Goal: Answer question/provide support

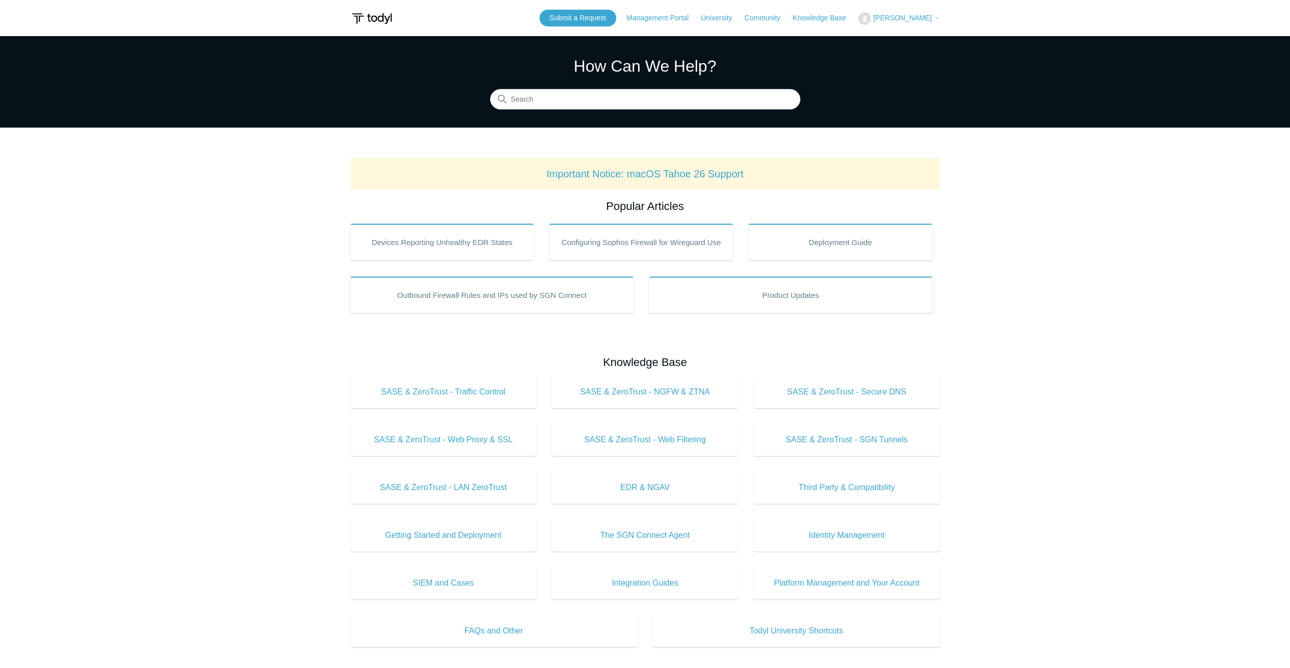
click at [894, 18] on span "[PERSON_NAME]" at bounding box center [902, 18] width 58 height 8
click at [893, 37] on link "My Support Requests" at bounding box center [908, 40] width 99 height 18
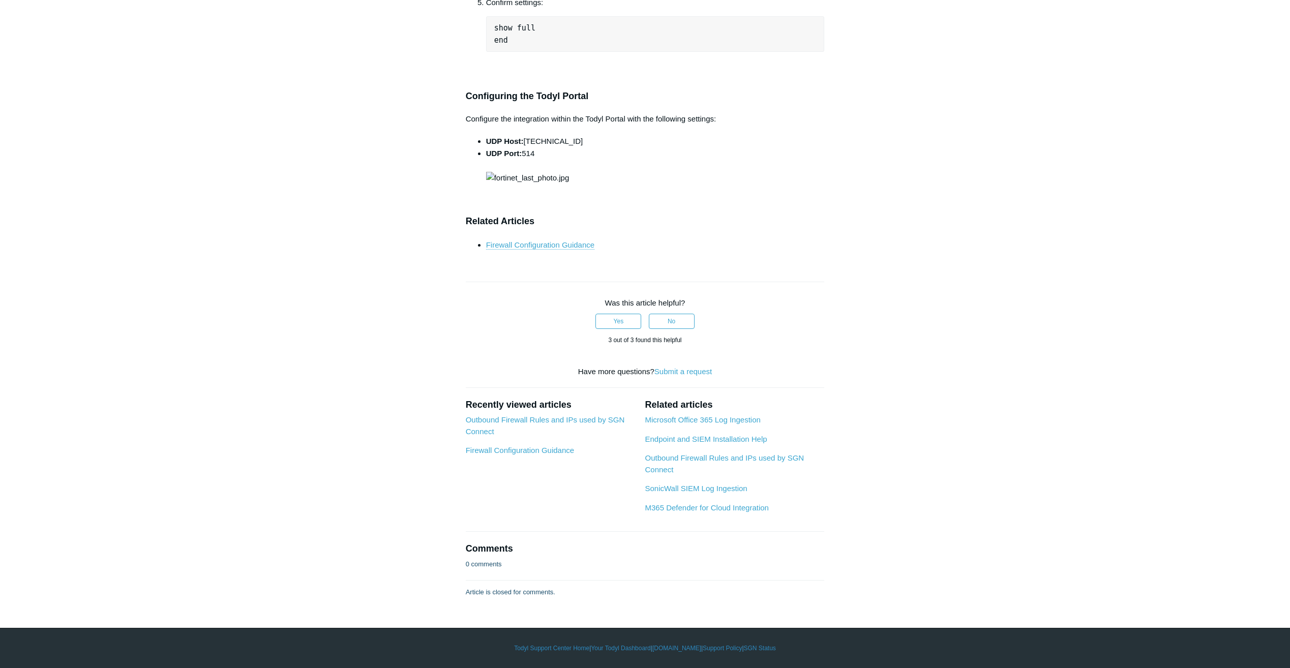
scroll to position [3610, 0]
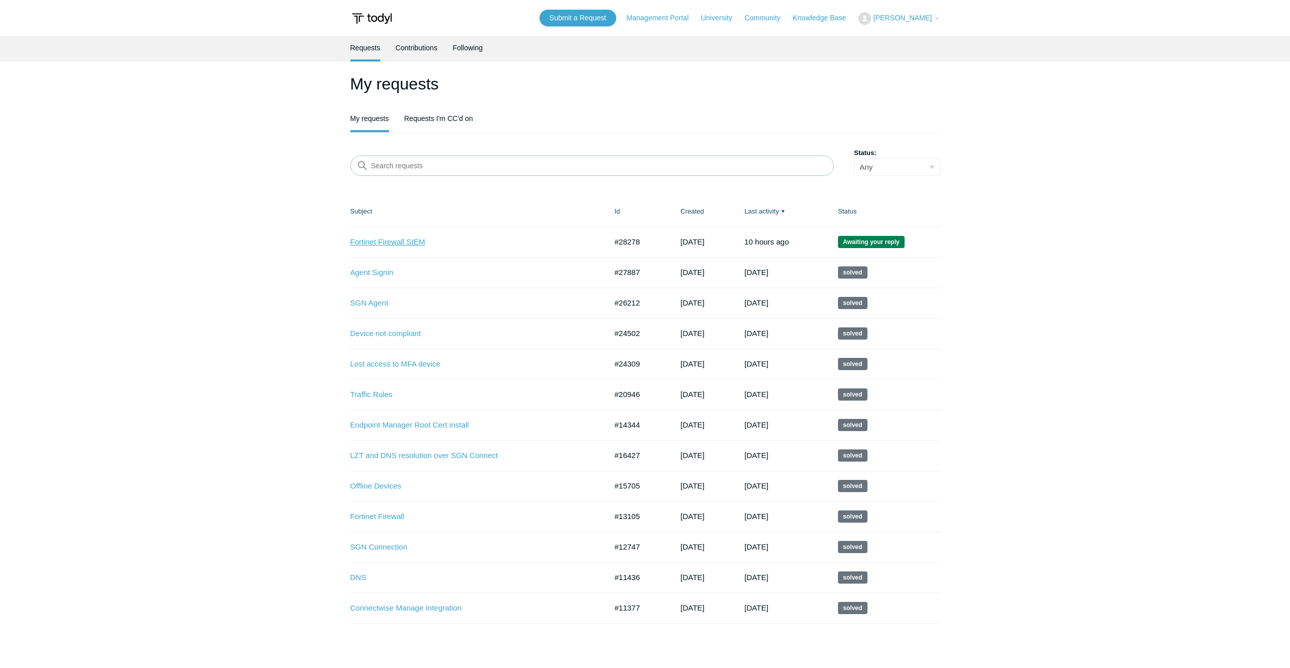
click at [402, 241] on link "Fortinet Firewall SIEM" at bounding box center [471, 242] width 242 height 12
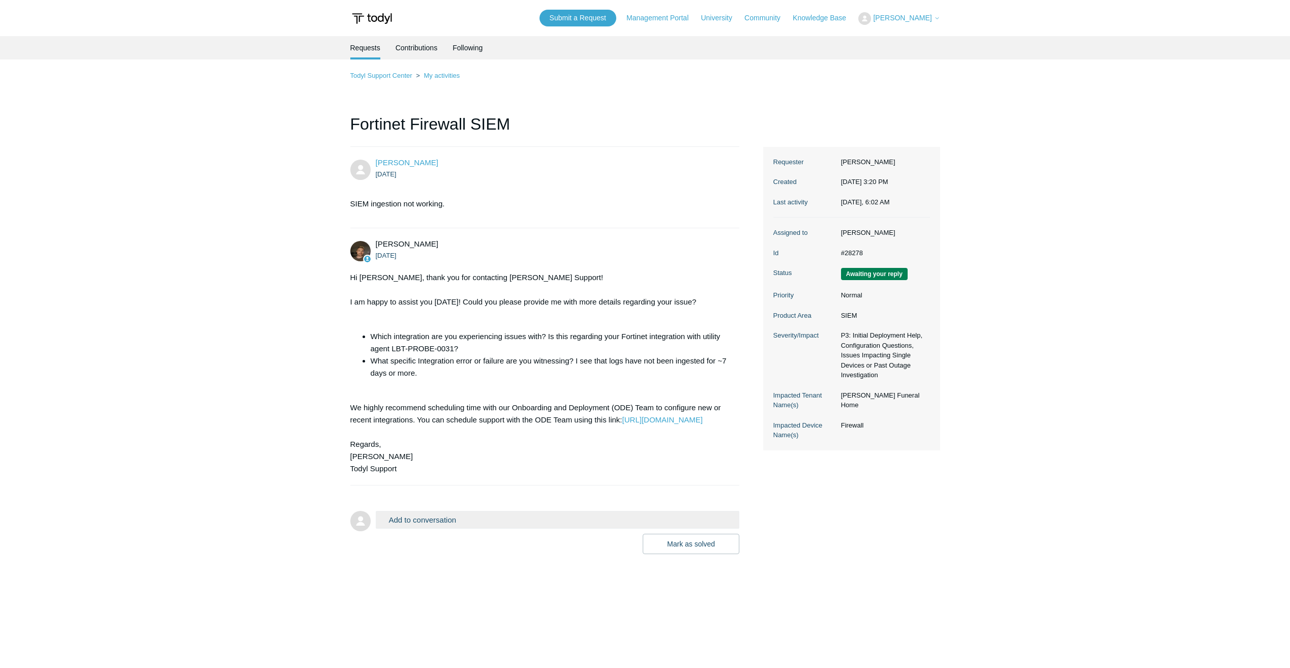
click at [437, 523] on button "Add to conversation" at bounding box center [558, 520] width 364 height 18
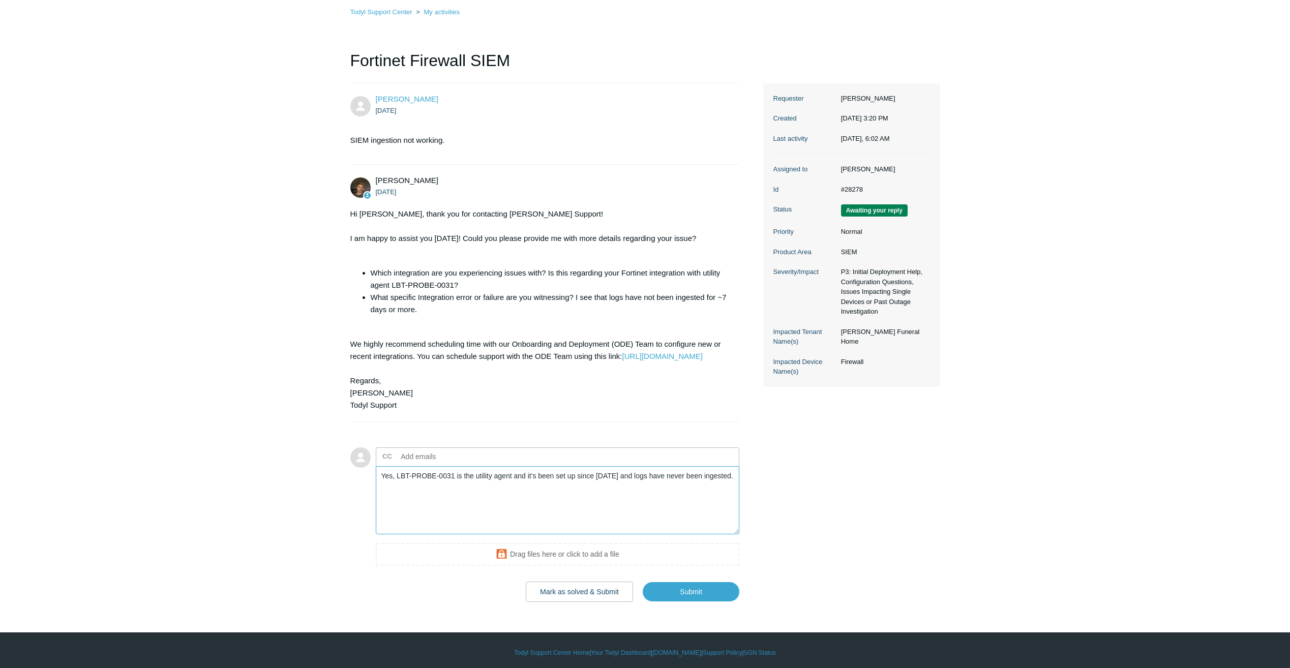
scroll to position [68, 0]
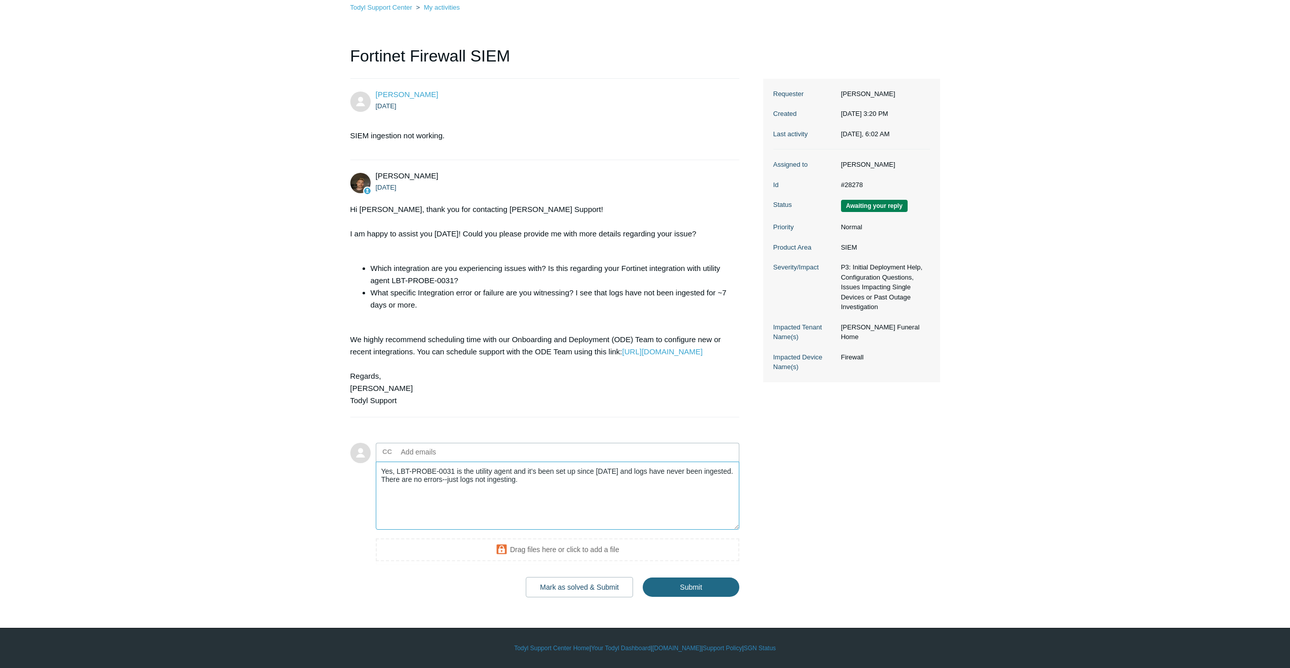
type textarea "Yes, LBT-PROBE-0031 is the utility agent and it's been set up since [DATE] and …"
click at [695, 589] on input "Submit" at bounding box center [691, 588] width 97 height 20
